Goal: Information Seeking & Learning: Find specific fact

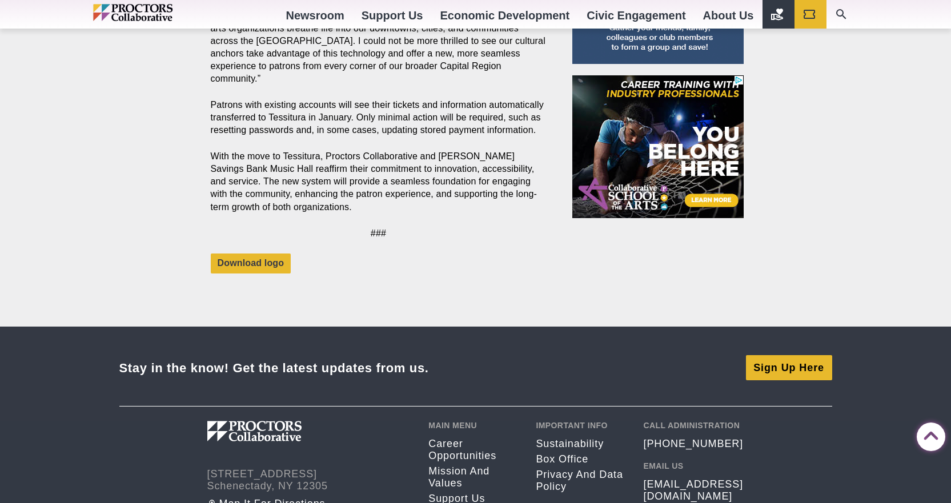
scroll to position [1388, 0]
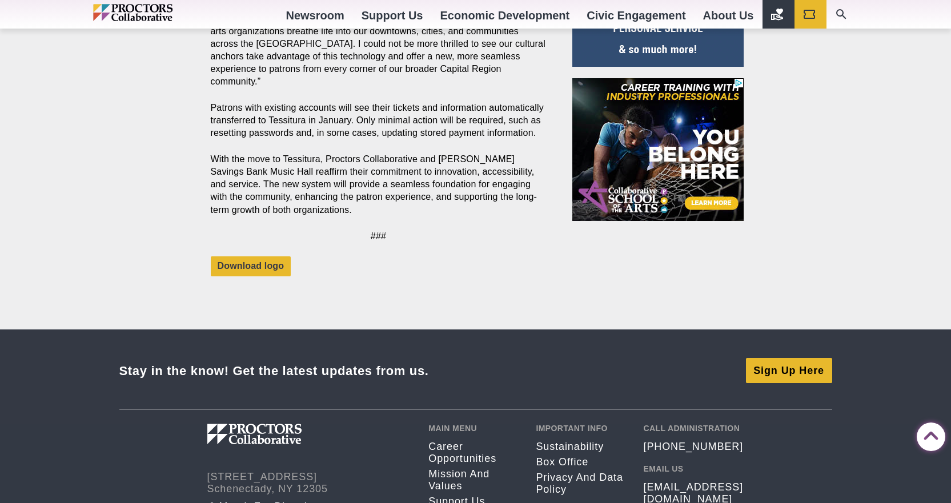
click at [150, 7] on img "Main site navigation and header" at bounding box center [157, 12] width 128 height 17
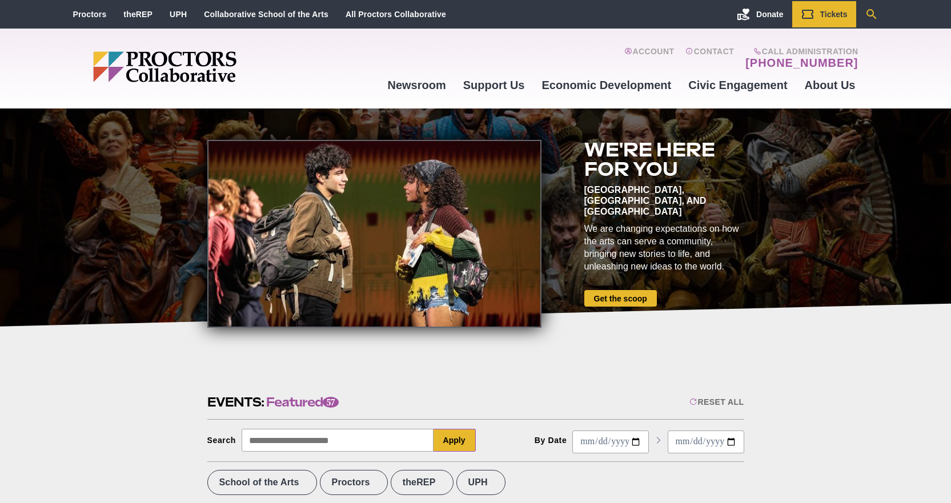
click at [870, 12] on icon "Search" at bounding box center [871, 14] width 14 height 14
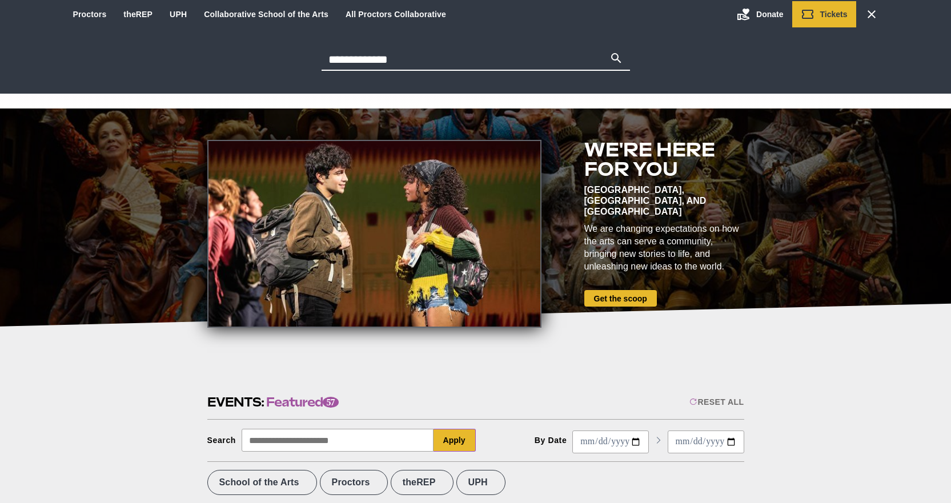
click at [609, 51] on button "Search" at bounding box center [616, 59] width 14 height 16
type input "**********"
click at [609, 51] on button "Search" at bounding box center [616, 59] width 14 height 16
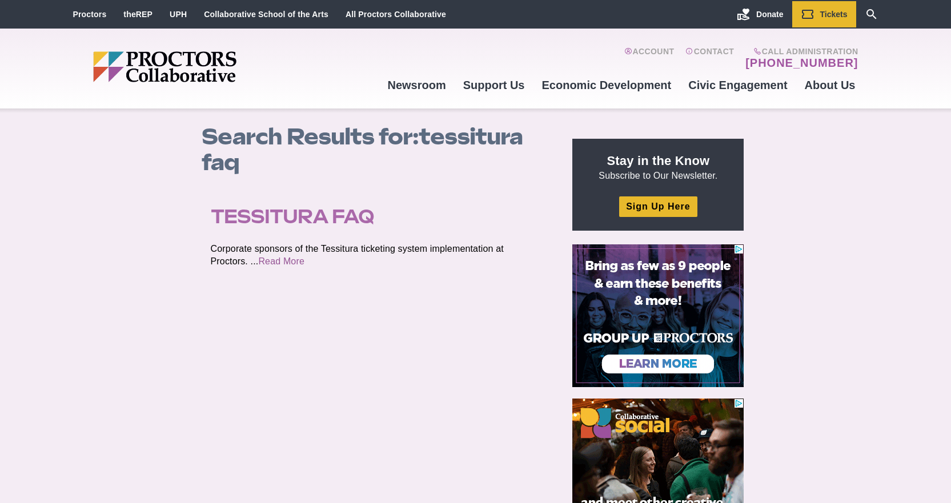
click at [304, 212] on link "Tessitura FAQ" at bounding box center [292, 216] width 163 height 23
